Goal: Information Seeking & Learning: Learn about a topic

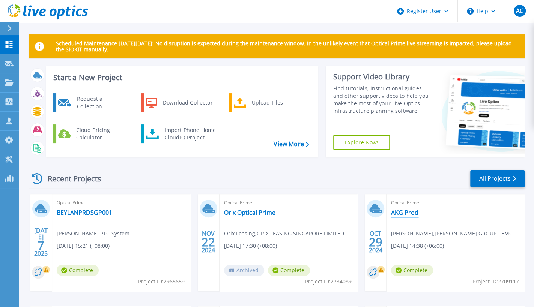
click at [408, 213] on link "AKG Prod" at bounding box center [404, 213] width 27 height 8
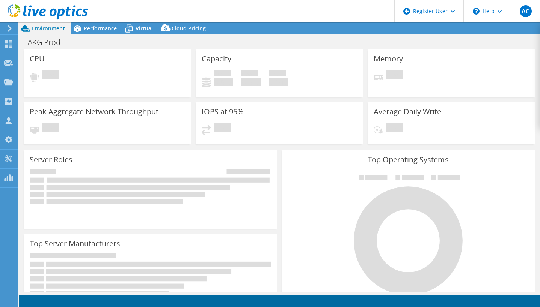
select select "USD"
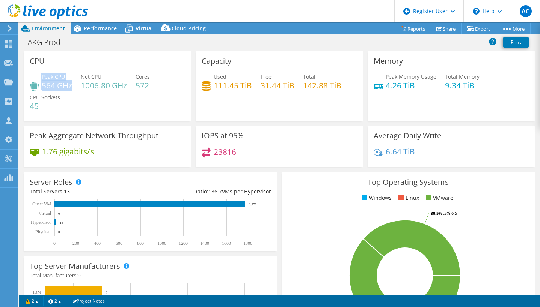
drag, startPoint x: 72, startPoint y: 85, endPoint x: 33, endPoint y: 87, distance: 38.3
click at [33, 87] on div "Peak CPU 564 GHz" at bounding box center [51, 81] width 42 height 17
click at [45, 77] on span "Peak CPU" at bounding box center [53, 76] width 23 height 7
drag, startPoint x: 42, startPoint y: 76, endPoint x: 65, endPoint y: 77, distance: 23.3
click at [65, 77] on span "Peak CPU" at bounding box center [53, 76] width 23 height 7
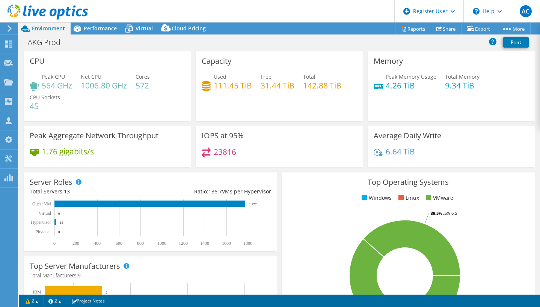
click at [59, 108] on h4 "45" at bounding box center [45, 106] width 30 height 8
drag, startPoint x: 42, startPoint y: 84, endPoint x: 76, endPoint y: 83, distance: 33.8
click at [76, 83] on div "Peak CPU 564 GHz Net CPU 1006.80 GHz Cores 572 CPU Sockets 45" at bounding box center [107, 95] width 155 height 45
click at [85, 85] on h4 "1006.80 GHz" at bounding box center [104, 85] width 46 height 8
drag, startPoint x: 148, startPoint y: 86, endPoint x: 40, endPoint y: 83, distance: 107.7
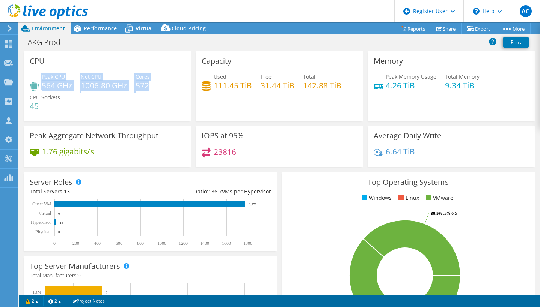
click at [40, 83] on div "Peak CPU 564 GHz Net CPU 1006.80 GHz Cores 572 CPU Sockets 45" at bounding box center [107, 95] width 155 height 45
click at [105, 89] on h4 "1006.80 GHz" at bounding box center [104, 85] width 46 height 8
drag, startPoint x: 159, startPoint y: 84, endPoint x: 35, endPoint y: 82, distance: 124.6
click at [35, 82] on div "Peak CPU 564 GHz Net CPU 1006.80 GHz Cores 572 CPU Sockets 45" at bounding box center [107, 95] width 155 height 45
click at [83, 99] on div "Peak CPU 564 GHz Net CPU 1006.80 GHz Cores 572 CPU Sockets 45" at bounding box center [107, 95] width 155 height 45
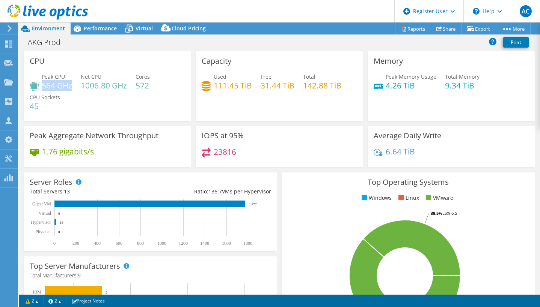
drag, startPoint x: 42, startPoint y: 85, endPoint x: 71, endPoint y: 84, distance: 28.2
click at [71, 84] on h4 "564 GHz" at bounding box center [57, 85] width 30 height 8
click at [92, 76] on span "Net CPU" at bounding box center [91, 76] width 21 height 7
drag, startPoint x: 41, startPoint y: 84, endPoint x: 69, endPoint y: 85, distance: 27.4
click at [69, 85] on div "Peak CPU 564 GHz" at bounding box center [51, 81] width 42 height 17
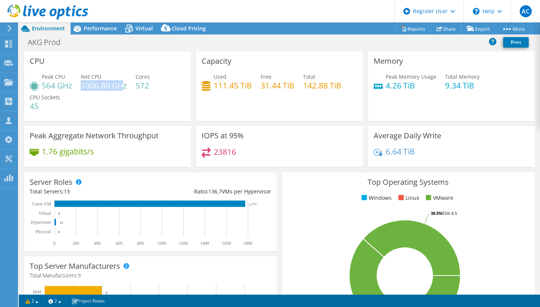
drag, startPoint x: 83, startPoint y: 86, endPoint x: 121, endPoint y: 86, distance: 38.3
click at [121, 86] on h4 "1006.80 GHz" at bounding box center [104, 85] width 46 height 8
click at [56, 87] on h4 "564 GHz" at bounding box center [57, 85] width 30 height 8
click at [44, 86] on h4 "564 GHz" at bounding box center [57, 85] width 30 height 8
drag, startPoint x: 44, startPoint y: 86, endPoint x: 58, endPoint y: 87, distance: 14.3
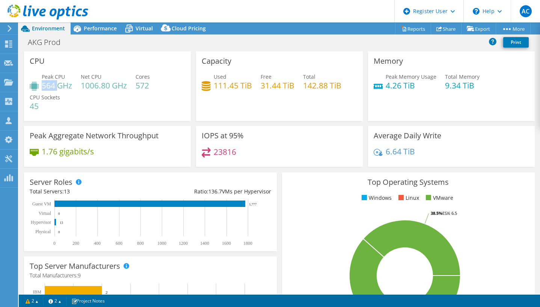
click at [58, 87] on h4 "564 GHz" at bounding box center [57, 85] width 30 height 8
click at [90, 31] on span "Performance" at bounding box center [100, 28] width 33 height 7
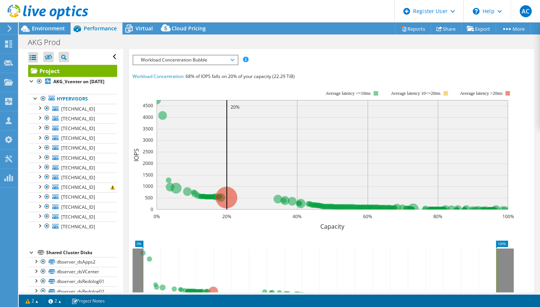
scroll to position [144, 0]
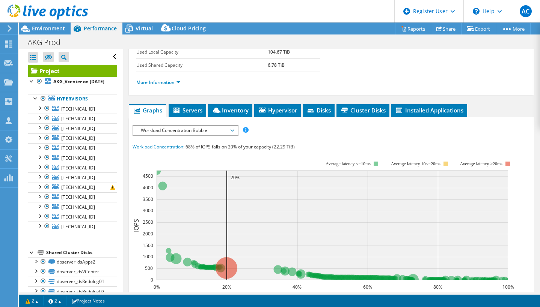
click at [198, 130] on span "Workload Concentration Bubble" at bounding box center [185, 130] width 96 height 9
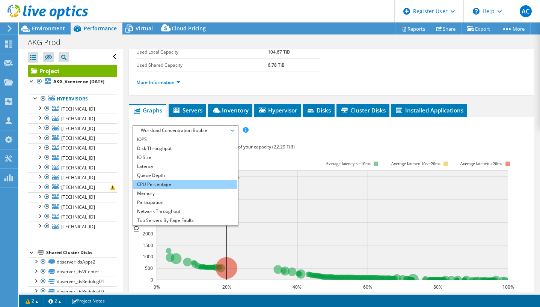
click at [177, 180] on li "CPU Percentage" at bounding box center [185, 184] width 104 height 9
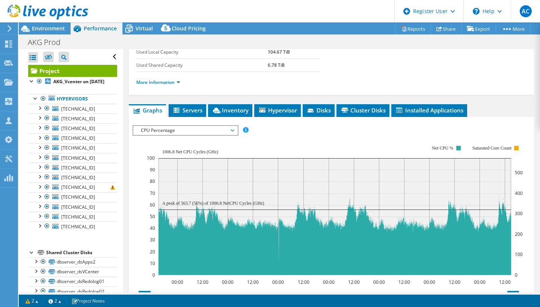
drag, startPoint x: 158, startPoint y: 148, endPoint x: 220, endPoint y: 147, distance: 61.6
click at [220, 147] on rect at bounding box center [335, 210] width 376 height 150
click at [52, 30] on span "Environment" at bounding box center [48, 28] width 33 height 7
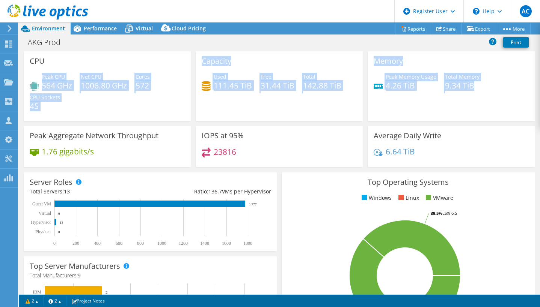
drag, startPoint x: 42, startPoint y: 75, endPoint x: 485, endPoint y: 107, distance: 443.6
click at [485, 107] on div "CPU Peak CPU 564 GHz Net CPU 1006.80 GHz Cores 572 CPU Sockets 45 Capacity Used…" at bounding box center [279, 111] width 516 height 120
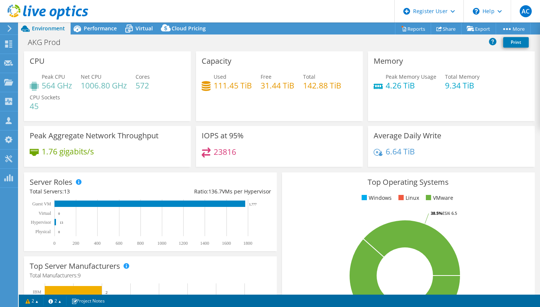
click at [485, 107] on div "Memory Peak Memory Usage 4.26 TiB Total Memory 9.34 TiB" at bounding box center [451, 86] width 167 height 70
drag, startPoint x: 137, startPoint y: 86, endPoint x: 157, endPoint y: 85, distance: 19.9
click at [157, 85] on div "Peak CPU 564 GHz Net CPU 1006.80 GHz Cores 572 CPU Sockets 45" at bounding box center [107, 95] width 155 height 45
drag, startPoint x: 63, startPoint y: 192, endPoint x: 86, endPoint y: 192, distance: 23.3
click at [86, 192] on div "Total Servers: 13" at bounding box center [90, 192] width 120 height 8
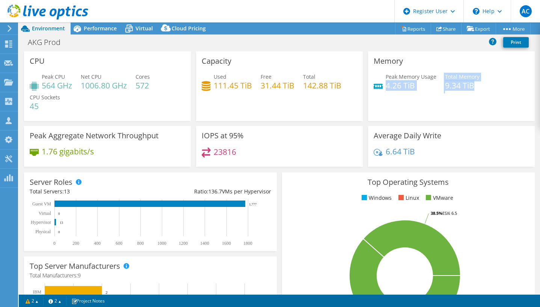
drag, startPoint x: 383, startPoint y: 85, endPoint x: 485, endPoint y: 88, distance: 102.5
click at [485, 88] on div "Peak Memory Usage 4.26 TiB Total Memory 9.34 TiB" at bounding box center [450, 85] width 155 height 24
click at [445, 88] on h4 "9.34 TiB" at bounding box center [462, 85] width 35 height 8
drag, startPoint x: 408, startPoint y: 85, endPoint x: 385, endPoint y: 84, distance: 22.2
click at [385, 84] on h4 "4.26 TiB" at bounding box center [410, 85] width 51 height 8
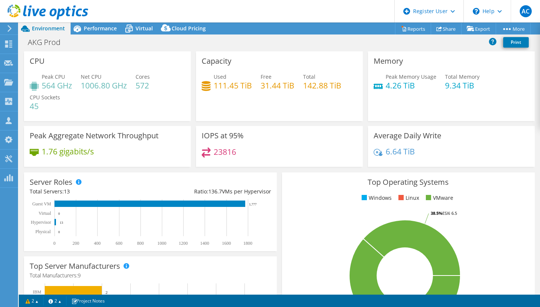
click at [385, 85] on h4 "4.26 TiB" at bounding box center [410, 85] width 51 height 8
drag, startPoint x: 382, startPoint y: 85, endPoint x: 411, endPoint y: 87, distance: 28.2
click at [411, 87] on h4 "4.26 TiB" at bounding box center [410, 85] width 51 height 8
drag, startPoint x: 381, startPoint y: 84, endPoint x: 412, endPoint y: 87, distance: 31.6
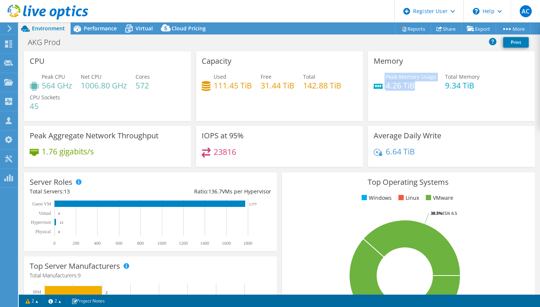
click at [412, 87] on div "Peak Memory Usage 4.26 TiB" at bounding box center [404, 81] width 63 height 17
drag, startPoint x: 62, startPoint y: 192, endPoint x: 80, endPoint y: 191, distance: 18.0
click at [80, 191] on div "Total Servers: 13" at bounding box center [90, 192] width 120 height 8
drag, startPoint x: 384, startPoint y: 87, endPoint x: 413, endPoint y: 88, distance: 28.9
click at [413, 88] on h4 "4.26 TiB" at bounding box center [410, 85] width 51 height 8
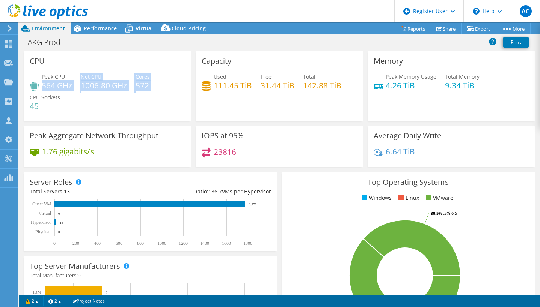
drag, startPoint x: 42, startPoint y: 84, endPoint x: 161, endPoint y: 85, distance: 118.6
click at [161, 85] on div "Peak CPU 564 GHz Net CPU 1006.80 GHz Cores 572 CPU Sockets 45" at bounding box center [107, 95] width 155 height 45
click at [59, 84] on h4 "564 GHz" at bounding box center [57, 85] width 30 height 8
drag, startPoint x: 73, startPoint y: 85, endPoint x: 41, endPoint y: 87, distance: 32.7
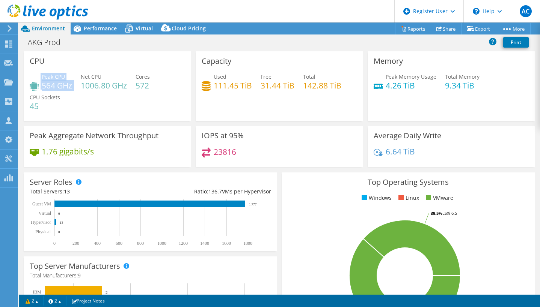
click at [41, 87] on div "Peak CPU 564 GHz Net CPU 1006.80 GHz Cores 572 CPU Sockets 45" at bounding box center [107, 95] width 155 height 45
drag, startPoint x: 60, startPoint y: 188, endPoint x: 79, endPoint y: 191, distance: 19.1
click at [79, 191] on div "Total Servers: 13" at bounding box center [90, 192] width 120 height 8
drag, startPoint x: 410, startPoint y: 84, endPoint x: 381, endPoint y: 83, distance: 29.3
click at [381, 83] on div "Peak Memory Usage 4.26 TiB" at bounding box center [404, 81] width 63 height 17
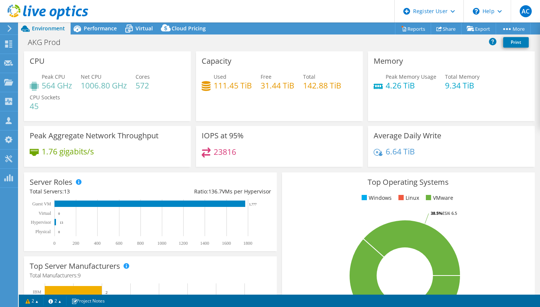
click at [71, 193] on div "Total Servers: 13" at bounding box center [90, 192] width 120 height 8
click at [64, 193] on span "13" at bounding box center [67, 191] width 6 height 7
drag, startPoint x: 64, startPoint y: 193, endPoint x: 80, endPoint y: 193, distance: 15.8
click at [80, 193] on div "Total Servers: 13" at bounding box center [90, 192] width 120 height 8
drag, startPoint x: 136, startPoint y: 84, endPoint x: 158, endPoint y: 87, distance: 22.3
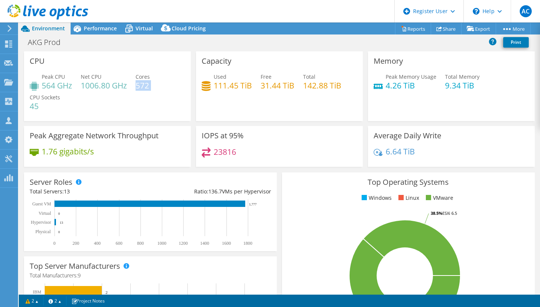
click at [158, 87] on div "Peak CPU 564 GHz Net CPU 1006.80 GHz Cores 572 CPU Sockets 45" at bounding box center [107, 95] width 155 height 45
drag, startPoint x: 74, startPoint y: 187, endPoint x: 54, endPoint y: 192, distance: 20.0
click at [54, 192] on div "Total Servers: 13" at bounding box center [90, 192] width 120 height 8
drag, startPoint x: 54, startPoint y: 192, endPoint x: 75, endPoint y: 193, distance: 21.0
click at [75, 193] on div "Total Servers: 13" at bounding box center [90, 192] width 120 height 8
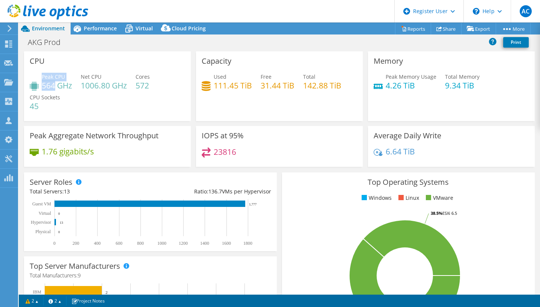
drag, startPoint x: 41, startPoint y: 84, endPoint x: 55, endPoint y: 87, distance: 14.2
click at [55, 87] on div "Peak CPU 564 GHz" at bounding box center [51, 81] width 42 height 17
drag, startPoint x: 79, startPoint y: 86, endPoint x: 122, endPoint y: 89, distance: 42.5
click at [122, 89] on div "Peak CPU 564 GHz Net CPU 1006.80 GHz Cores 572 CPU Sockets 45" at bounding box center [107, 95] width 155 height 45
click at [47, 80] on span "Peak CPU" at bounding box center [53, 76] width 23 height 7
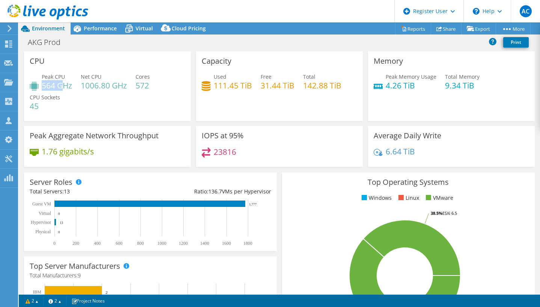
drag, startPoint x: 43, startPoint y: 84, endPoint x: 65, endPoint y: 87, distance: 22.1
click at [65, 87] on h4 "564 GHz" at bounding box center [57, 85] width 30 height 8
drag, startPoint x: 84, startPoint y: 85, endPoint x: 155, endPoint y: 88, distance: 71.0
click at [155, 88] on div "Peak CPU 564 GHz Net CPU 1006.80 GHz Cores 572 CPU Sockets 45" at bounding box center [107, 95] width 155 height 45
drag, startPoint x: 74, startPoint y: 84, endPoint x: 26, endPoint y: 86, distance: 48.1
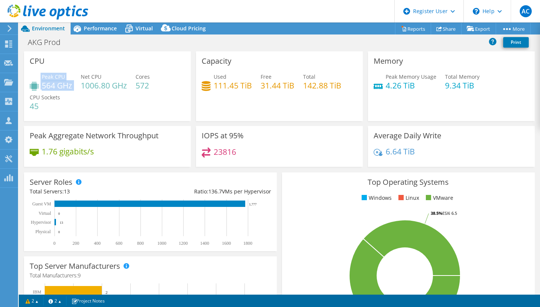
click at [26, 86] on div "CPU Peak CPU 564 GHz Net CPU 1006.80 GHz Cores 572 CPU Sockets 45" at bounding box center [107, 86] width 167 height 70
click at [85, 92] on div "Peak CPU 564 GHz Net CPU 1006.80 GHz Cores 572 CPU Sockets 45" at bounding box center [107, 95] width 155 height 45
drag, startPoint x: 42, startPoint y: 86, endPoint x: 130, endPoint y: 112, distance: 92.0
click at [130, 112] on div "Peak CPU 564 GHz Net CPU 1006.80 GHz Cores 572 CPU Sockets 45" at bounding box center [107, 95] width 155 height 45
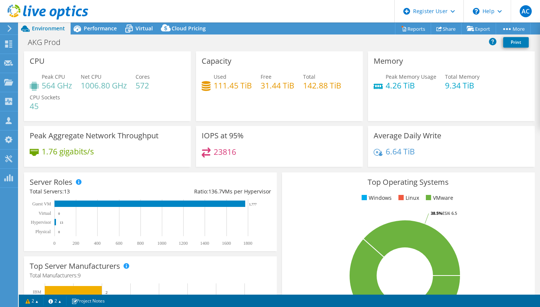
click at [42, 84] on h4 "564 GHz" at bounding box center [57, 85] width 30 height 8
drag, startPoint x: 42, startPoint y: 84, endPoint x: 72, endPoint y: 87, distance: 30.1
click at [72, 87] on h4 "564 GHz" at bounding box center [57, 85] width 30 height 8
click at [74, 86] on div "Peak CPU 564 GHz Net CPU 1006.80 GHz Cores 572 CPU Sockets 45" at bounding box center [107, 95] width 155 height 45
drag, startPoint x: 41, startPoint y: 85, endPoint x: 71, endPoint y: 86, distance: 30.0
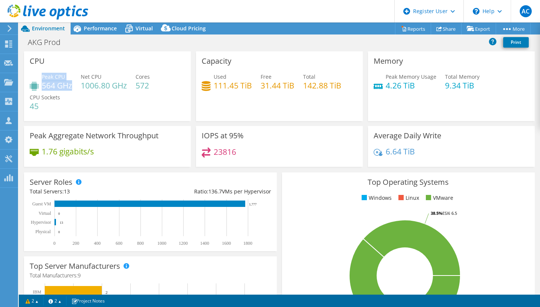
click at [71, 86] on div "Peak CPU 564 GHz" at bounding box center [51, 81] width 42 height 17
click at [51, 86] on h4 "564 GHz" at bounding box center [57, 85] width 30 height 8
click at [45, 85] on h4 "564 GHz" at bounding box center [57, 85] width 30 height 8
drag, startPoint x: 73, startPoint y: 86, endPoint x: 39, endPoint y: 86, distance: 33.8
click at [39, 86] on div "Peak CPU 564 GHz Net CPU 1006.80 GHz Cores 572 CPU Sockets 45" at bounding box center [107, 95] width 155 height 45
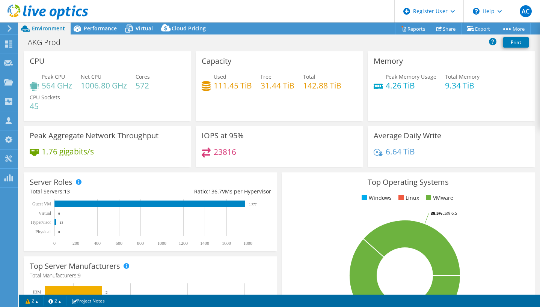
click at [88, 83] on h4 "1006.80 GHz" at bounding box center [104, 85] width 46 height 8
click at [40, 86] on div "Peak CPU 564 GHz" at bounding box center [51, 81] width 42 height 17
click at [42, 84] on h4 "564 GHz" at bounding box center [57, 85] width 30 height 8
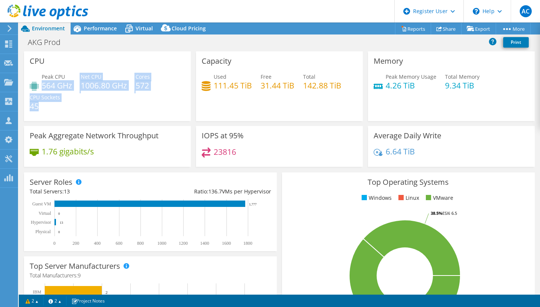
drag, startPoint x: 42, startPoint y: 84, endPoint x: 107, endPoint y: 108, distance: 68.9
click at [107, 108] on div "Peak CPU 564 GHz Net CPU 1006.80 GHz Cores 572 CPU Sockets 45" at bounding box center [107, 95] width 155 height 45
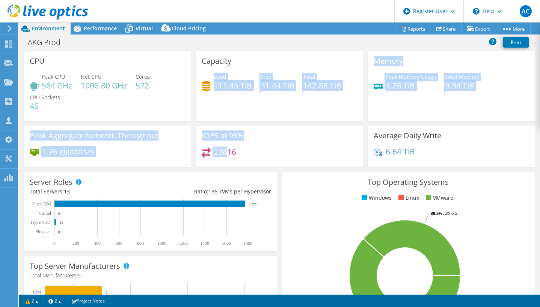
drag, startPoint x: 212, startPoint y: 76, endPoint x: 227, endPoint y: 154, distance: 79.2
click at [227, 154] on div "CPU Peak CPU 564 GHz Net CPU 1006.80 GHz Cores 572 CPU Sockets 45 Capacity Used…" at bounding box center [279, 111] width 516 height 120
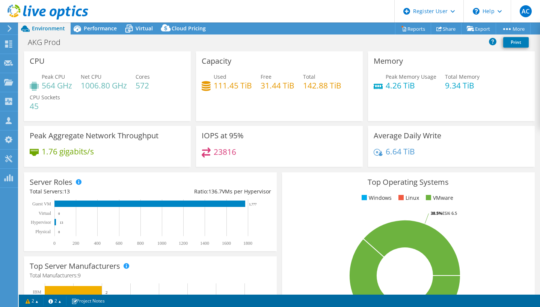
click at [276, 150] on div "23816" at bounding box center [279, 155] width 155 height 16
click at [498, 296] on section "Warnings Project contains a server reporting zero as the clock speed. This serv…" at bounding box center [279, 301] width 521 height 12
